Goal: Task Accomplishment & Management: Manage account settings

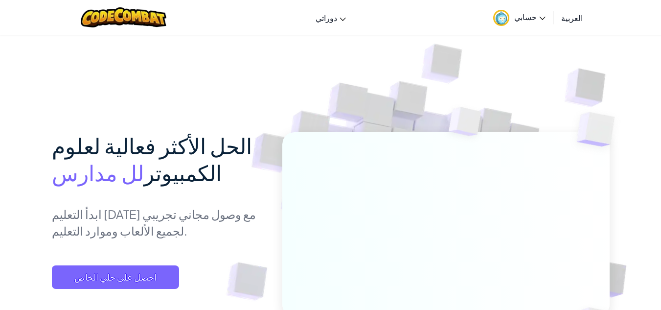
click at [525, 18] on span "حسابي" at bounding box center [529, 17] width 31 height 10
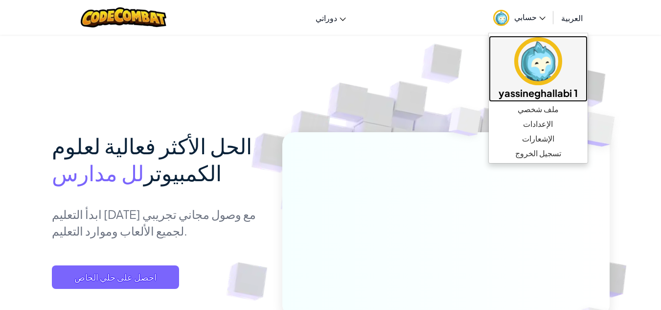
click at [545, 75] on img at bounding box center [538, 61] width 48 height 48
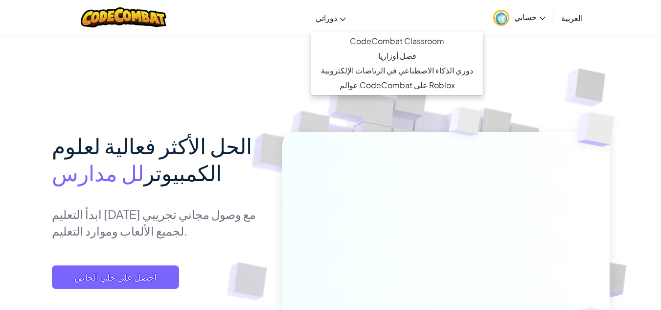
click at [337, 19] on span "دوراتي" at bounding box center [327, 18] width 22 height 10
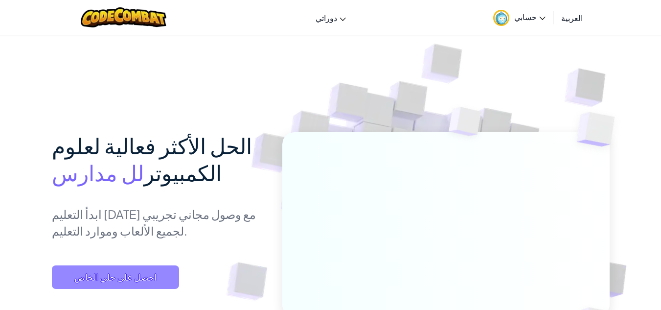
click at [144, 271] on span "احصل على حلي الخاص" at bounding box center [115, 276] width 127 height 23
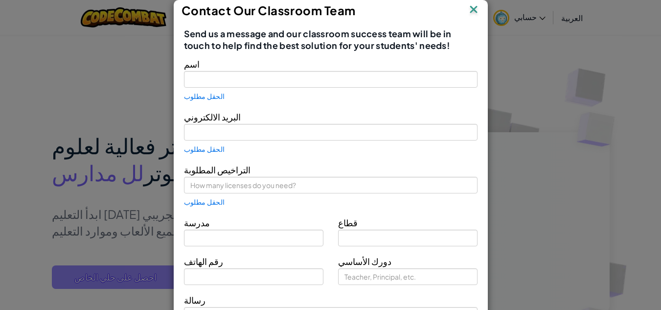
type input "Yassineghallabi1"
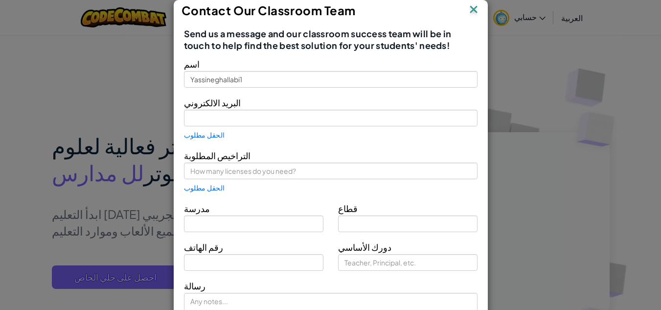
click at [475, 11] on img at bounding box center [473, 10] width 13 height 15
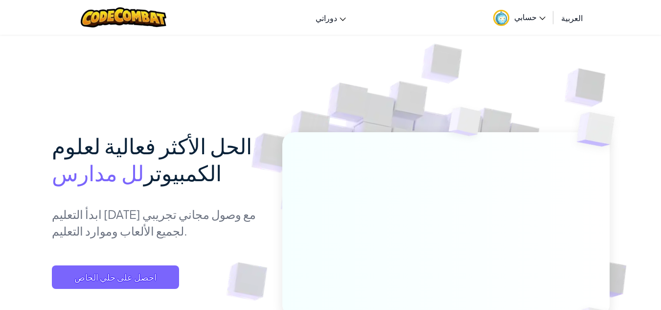
click at [545, 20] on icon at bounding box center [542, 18] width 6 height 3
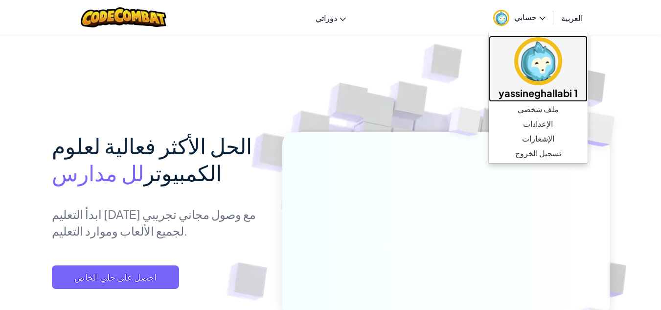
click at [547, 59] on img at bounding box center [538, 61] width 48 height 48
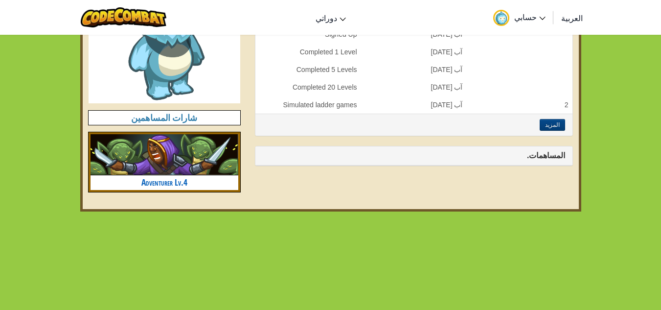
scroll to position [381, 0]
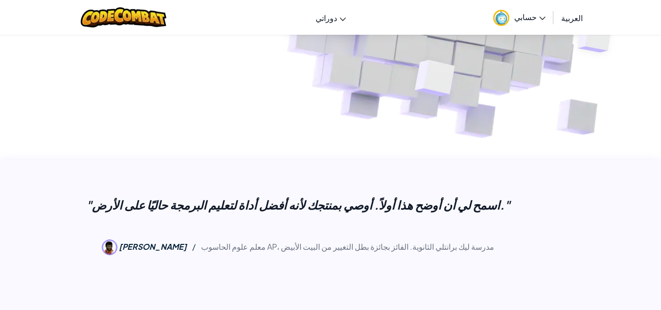
scroll to position [286, 0]
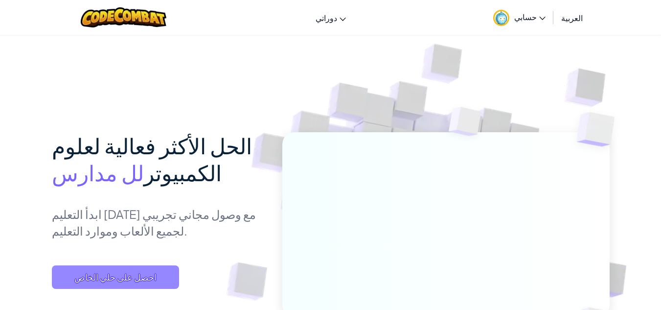
click at [99, 272] on span "احصل على حلي الخاص" at bounding box center [115, 276] width 127 height 23
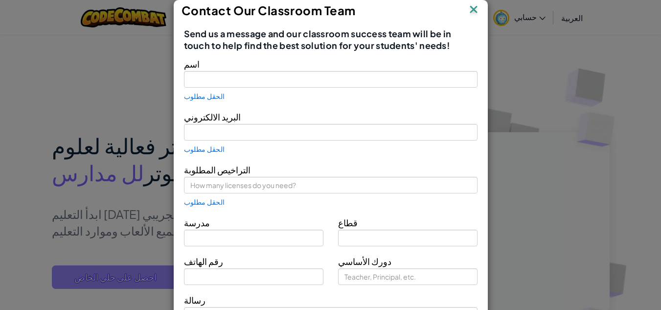
type input "Yassineghallabi1"
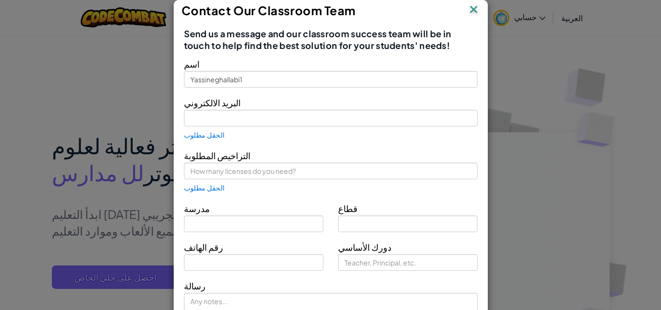
click at [340, 89] on form "اسم Yassineghallabi1 البريد الالكتروني الحقل مطلوب التراخيص المطلوبة الحقل مطلو…" at bounding box center [331, 205] width 294 height 299
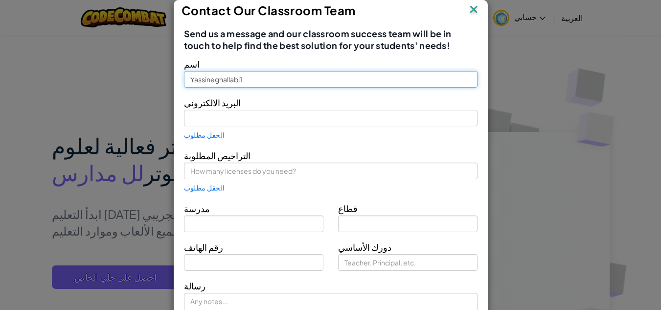
drag, startPoint x: 325, startPoint y: 84, endPoint x: 469, endPoint y: 14, distance: 159.7
click at [469, 14] on div "Contact Our Classroom Team Send us a message and our classroom success team wil…" at bounding box center [331, 185] width 314 height 371
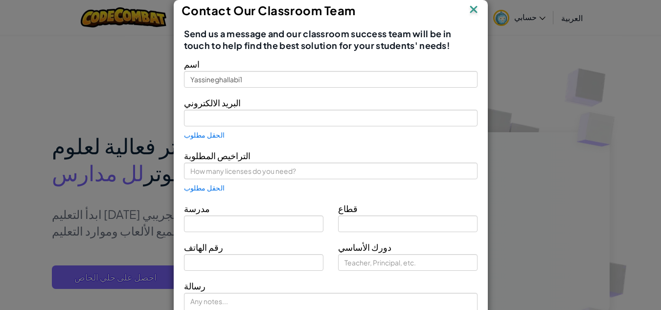
click at [469, 14] on img at bounding box center [473, 10] width 13 height 15
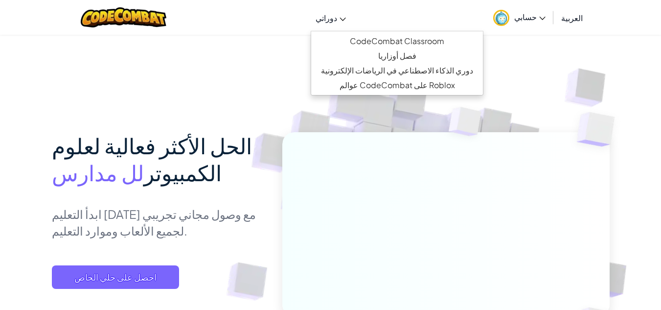
click at [337, 14] on span "دوراتي" at bounding box center [327, 18] width 22 height 10
click at [275, 76] on img at bounding box center [439, 230] width 544 height 544
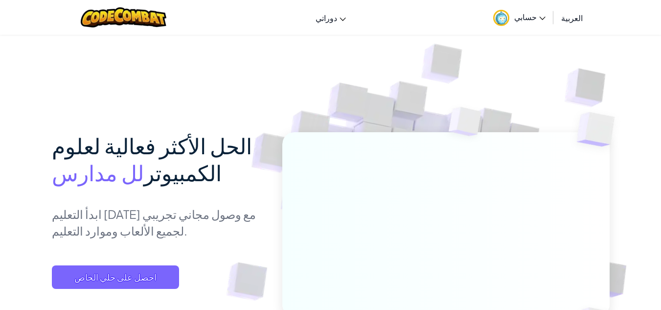
click at [540, 21] on span "حسابي" at bounding box center [529, 17] width 31 height 10
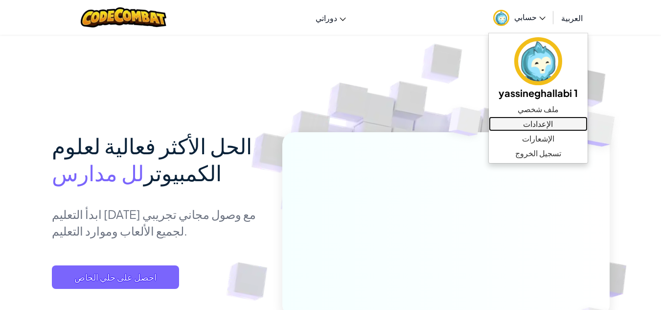
click at [562, 123] on link "الإعدادات" at bounding box center [538, 123] width 99 height 15
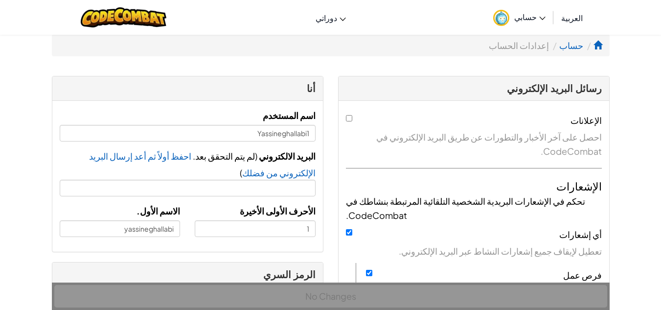
click at [531, 14] on span "حسابي" at bounding box center [529, 17] width 31 height 10
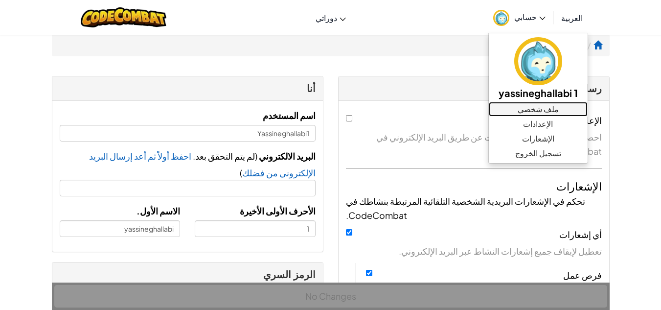
click at [547, 106] on link "ملف شخصي" at bounding box center [538, 109] width 99 height 15
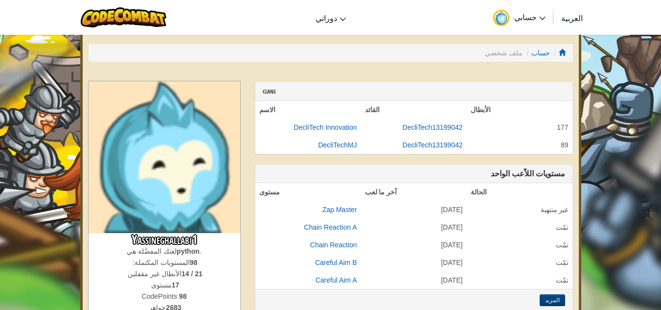
click at [530, 17] on span "حسابي" at bounding box center [529, 17] width 31 height 10
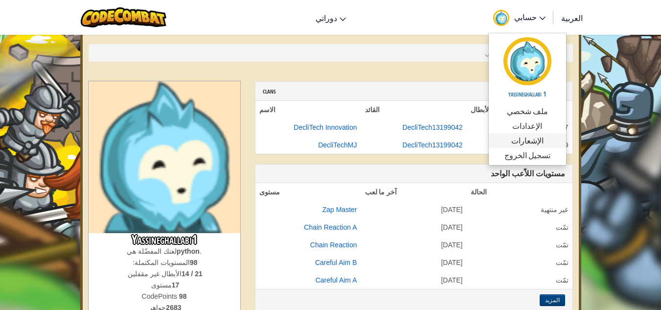
click at [541, 139] on span "الإشعارات" at bounding box center [527, 141] width 32 height 12
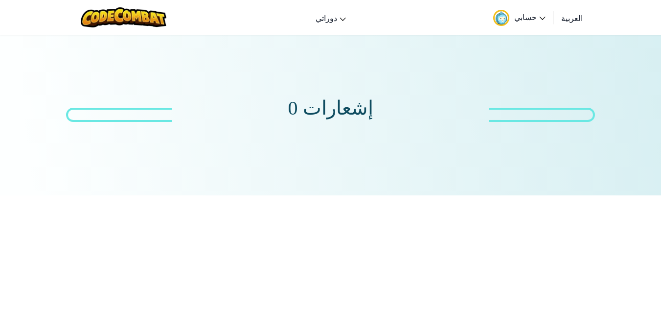
click at [528, 23] on link "حسابي" at bounding box center [519, 17] width 62 height 31
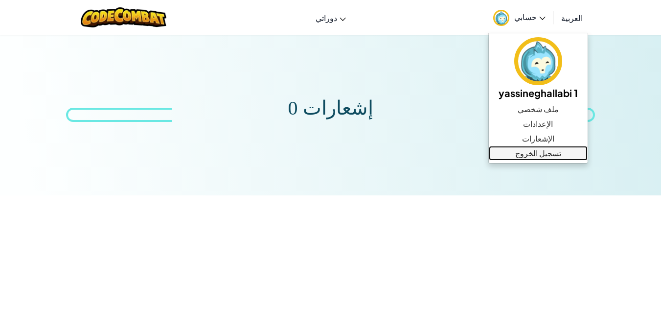
click at [551, 150] on link "تسجيل الخروج" at bounding box center [538, 153] width 99 height 15
